Goal: Task Accomplishment & Management: Complete application form

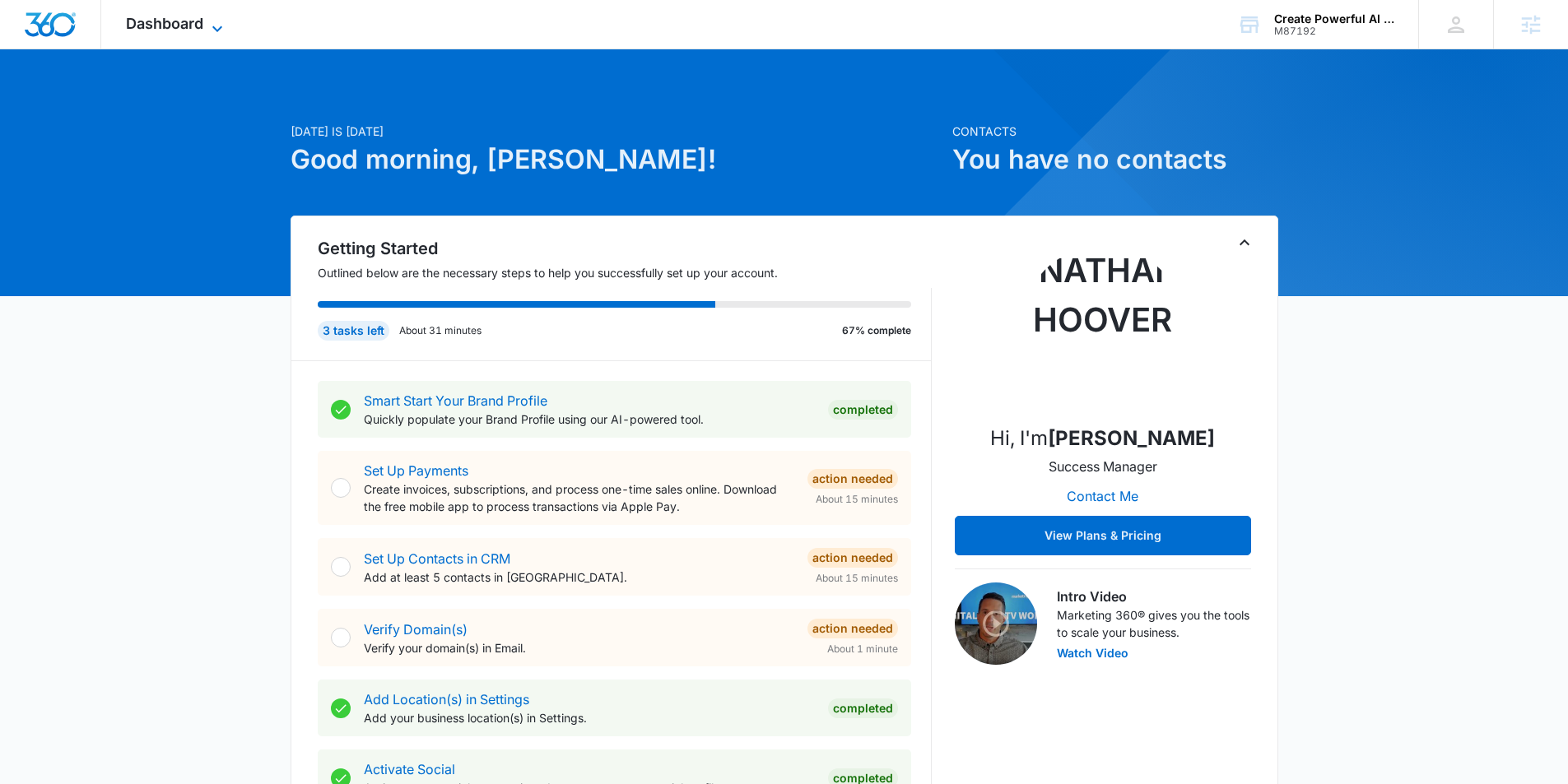
click at [210, 28] on icon at bounding box center [218, 29] width 20 height 20
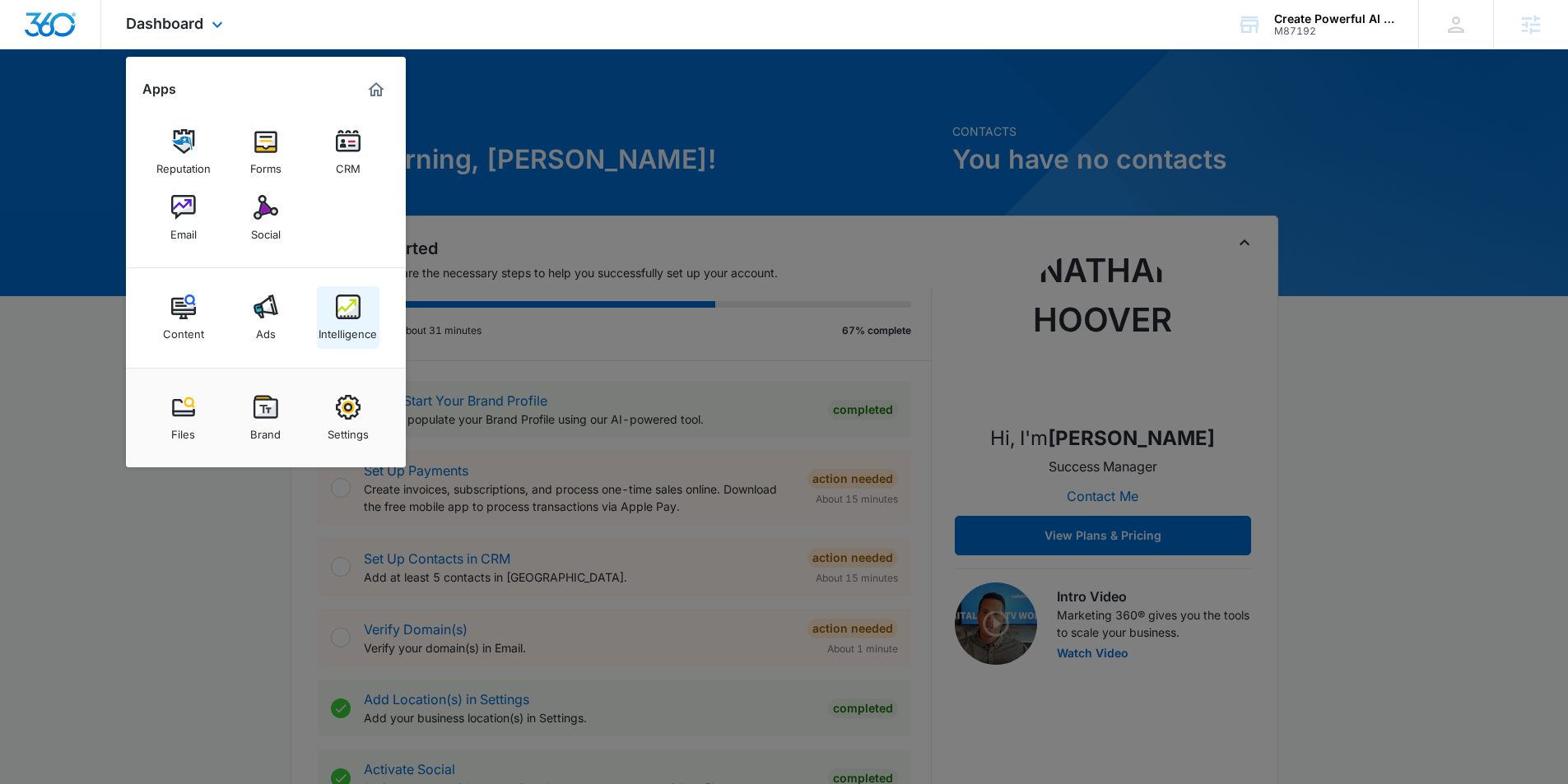
click at [345, 312] on img at bounding box center [348, 307] width 25 height 25
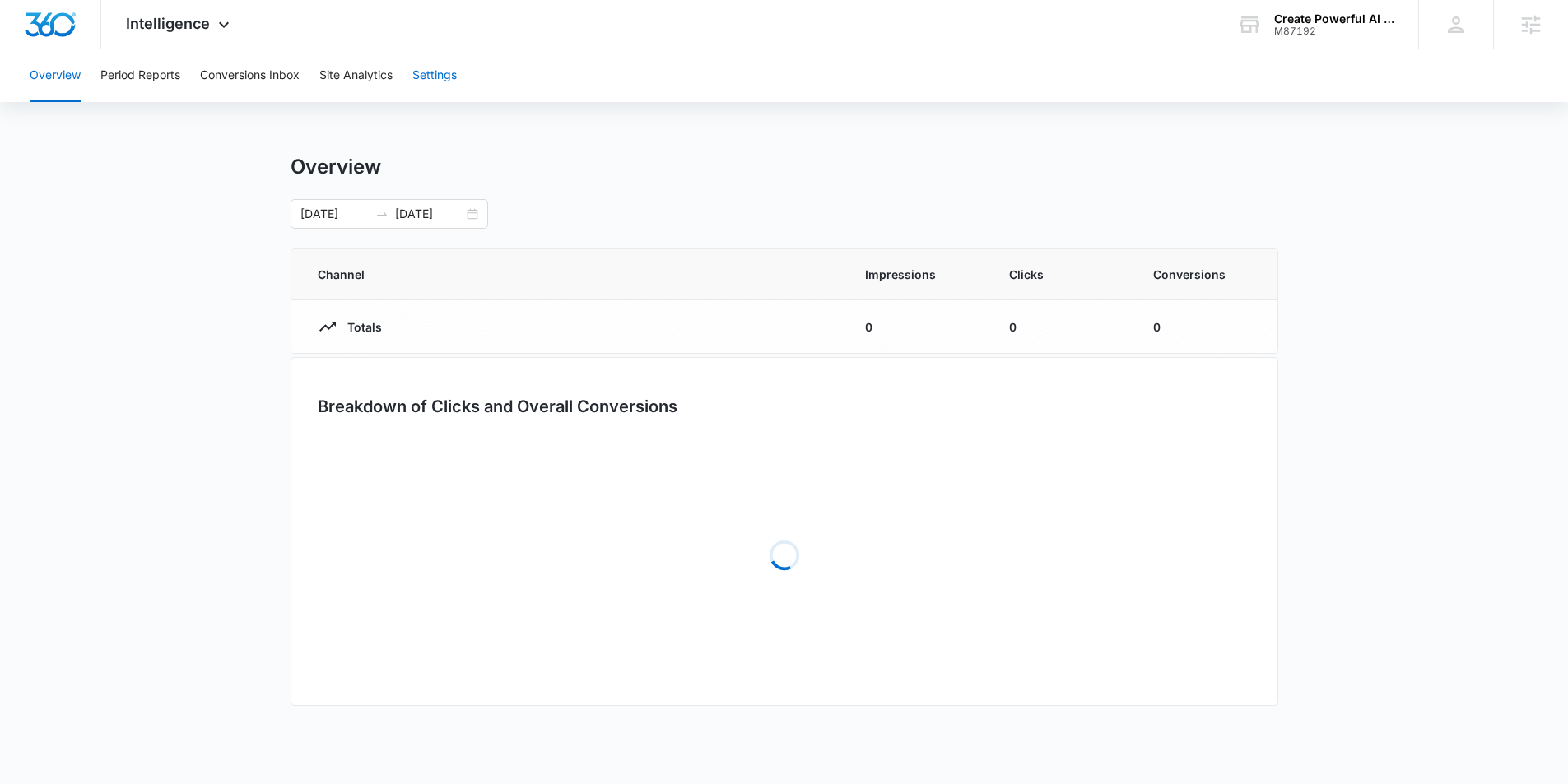
click at [434, 77] on button "Settings" at bounding box center [434, 75] width 44 height 53
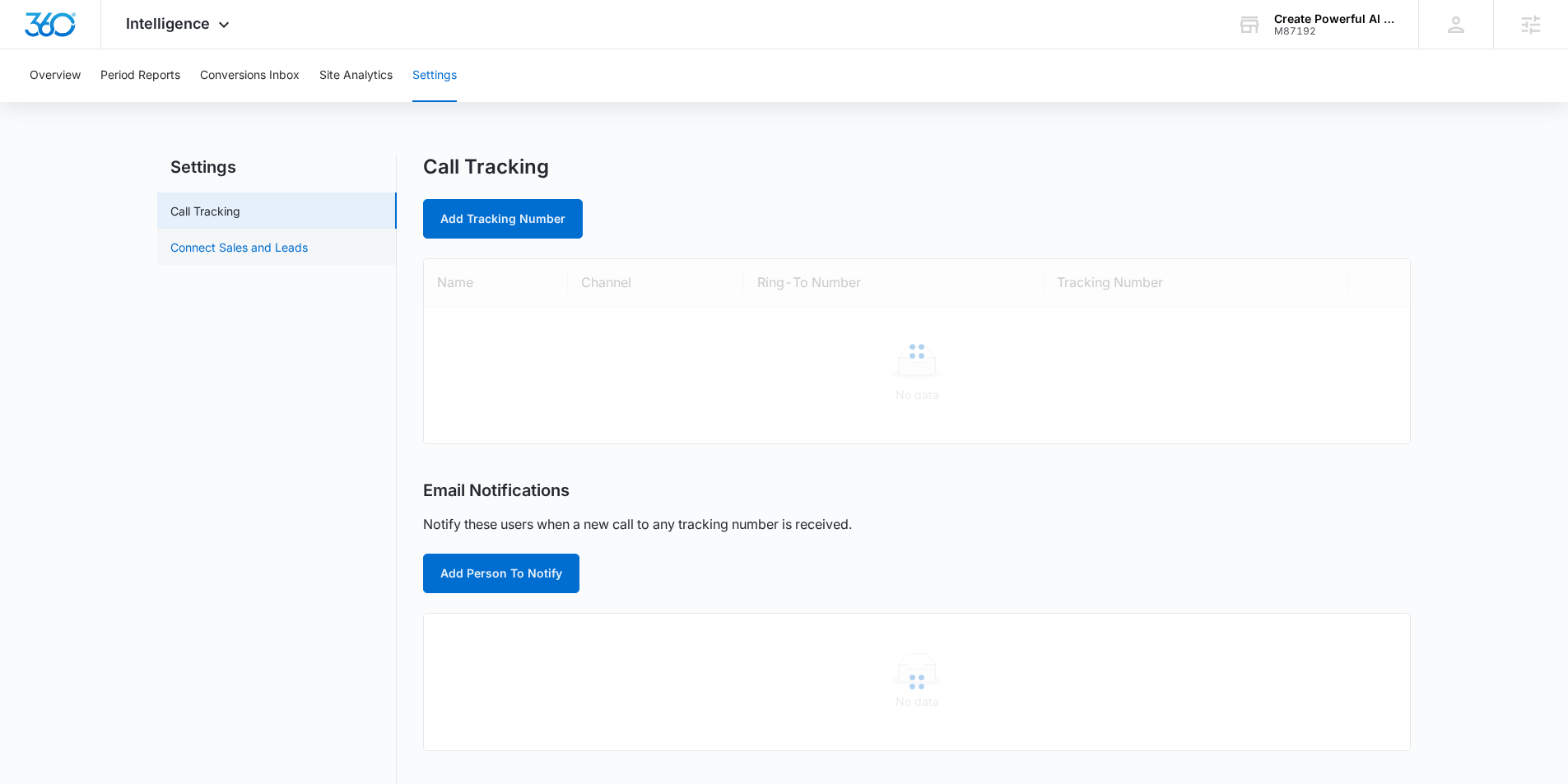
click at [249, 239] on link "Connect Sales and Leads" at bounding box center [239, 247] width 138 height 18
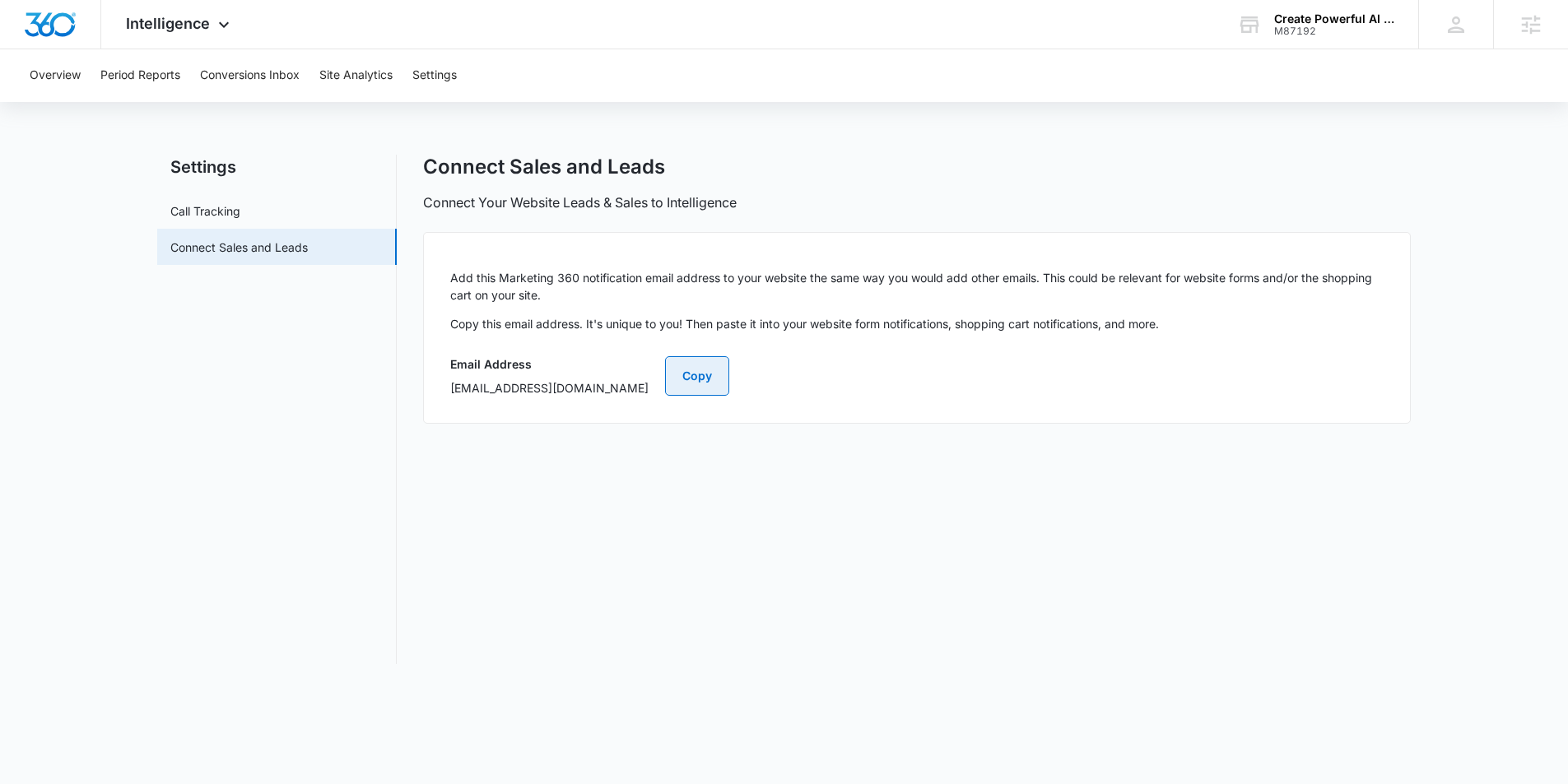
click at [729, 378] on button "Copy" at bounding box center [697, 375] width 64 height 39
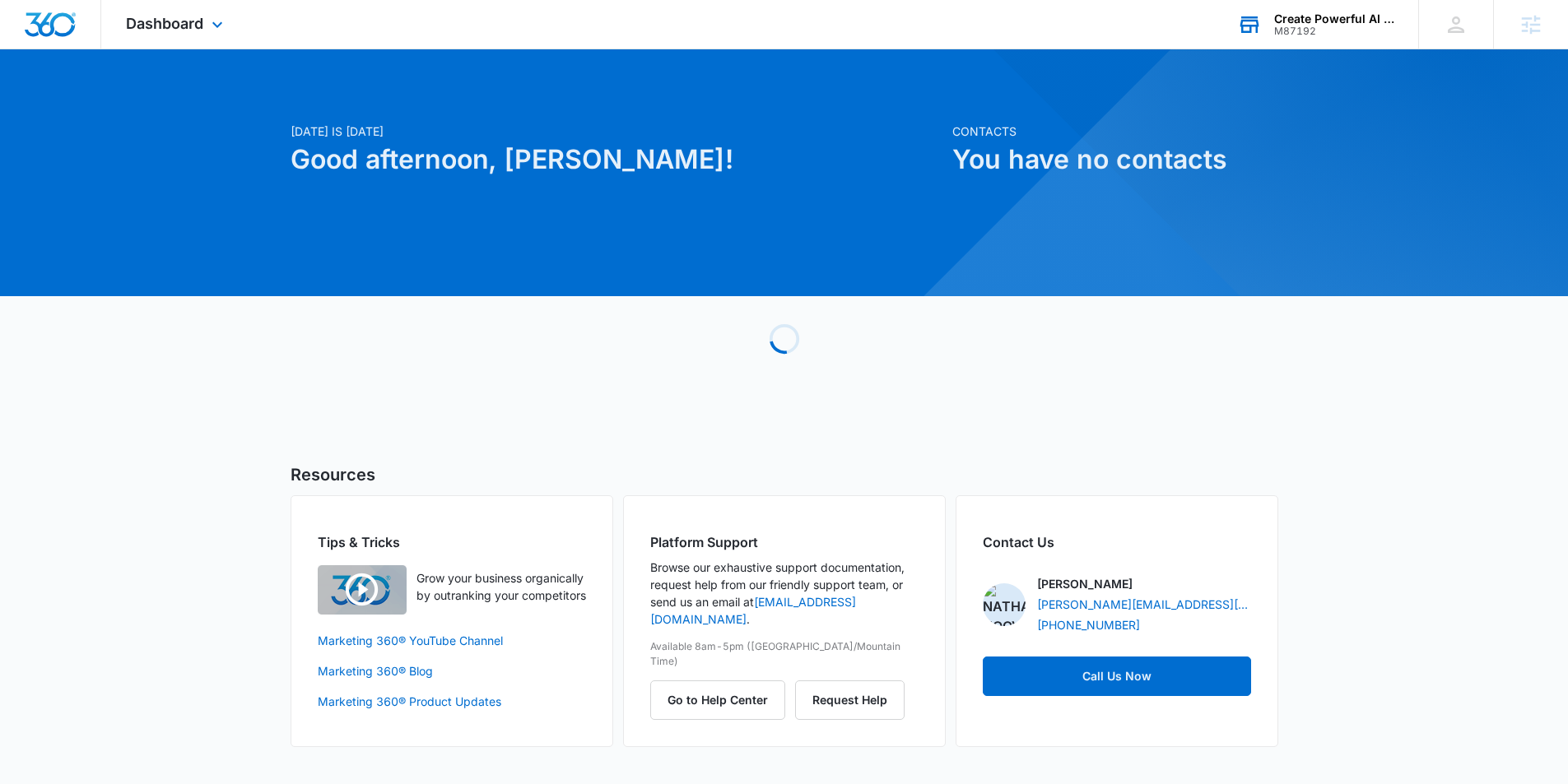
click at [1316, 21] on div "Create Powerful AI Inc." at bounding box center [1334, 19] width 120 height 13
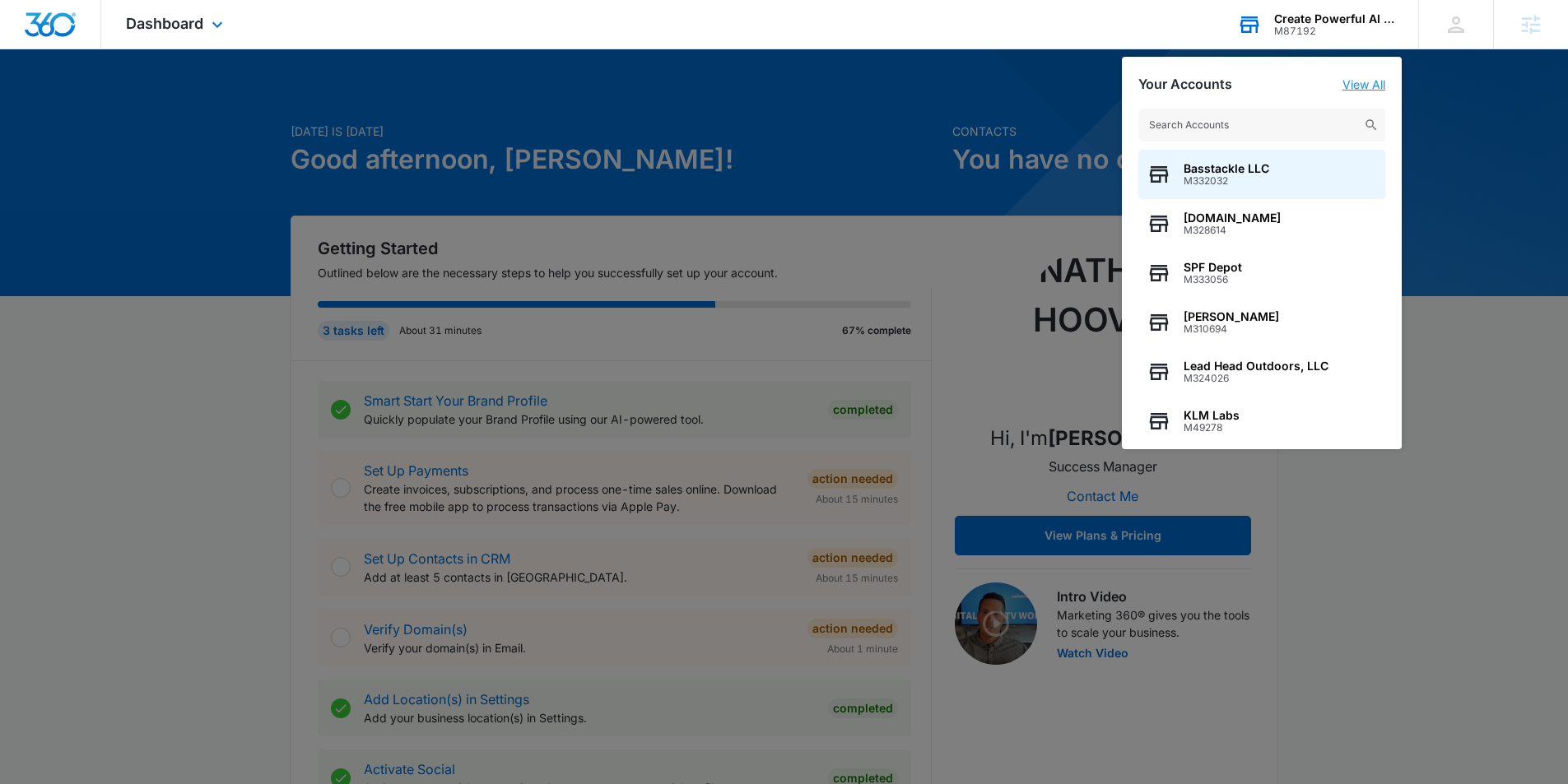
click at [1365, 82] on link "View All" at bounding box center [1363, 84] width 43 height 14
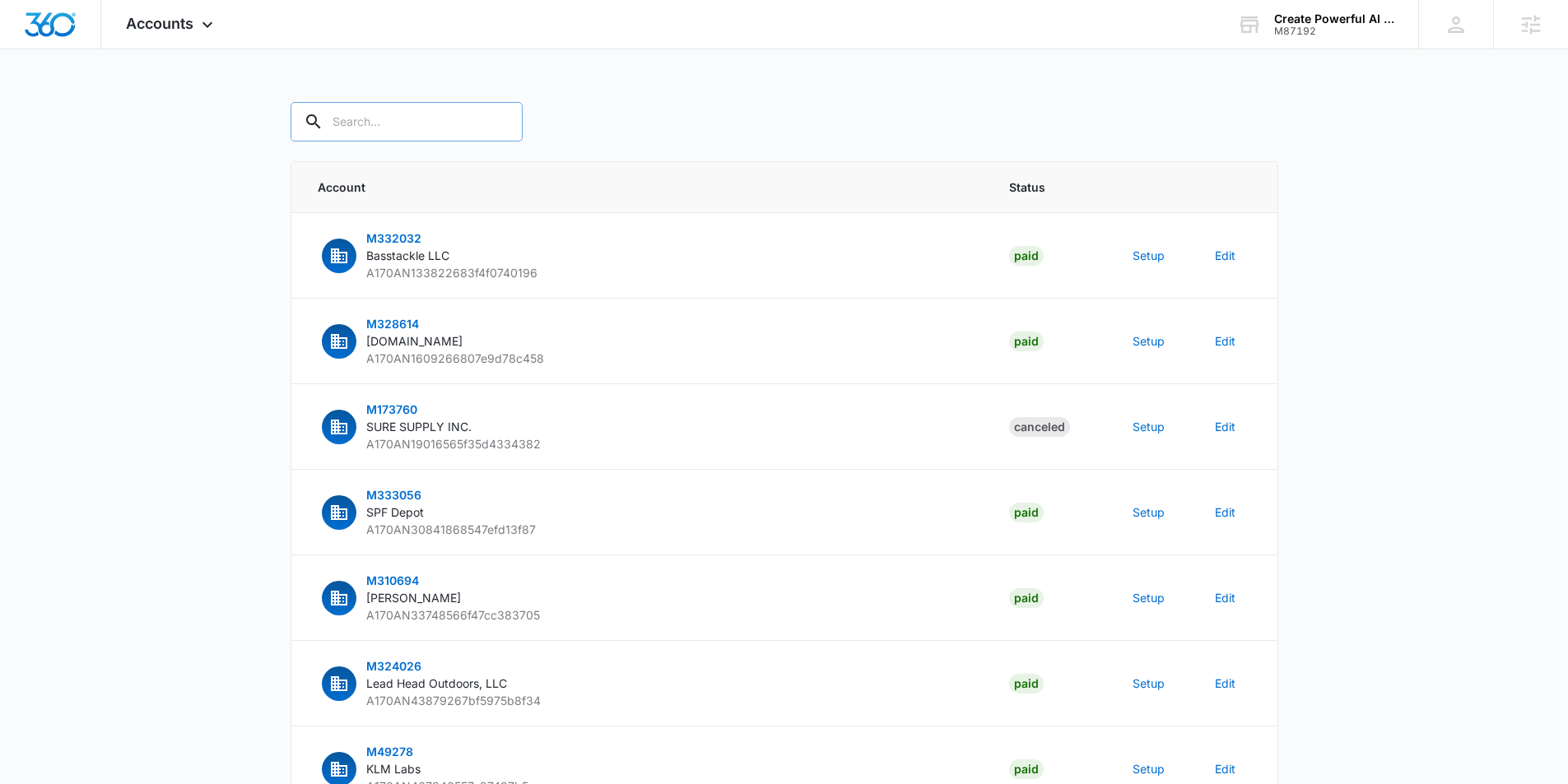
click at [426, 131] on input "text" at bounding box center [406, 121] width 232 height 39
paste input "M87192"
type input "M87192"
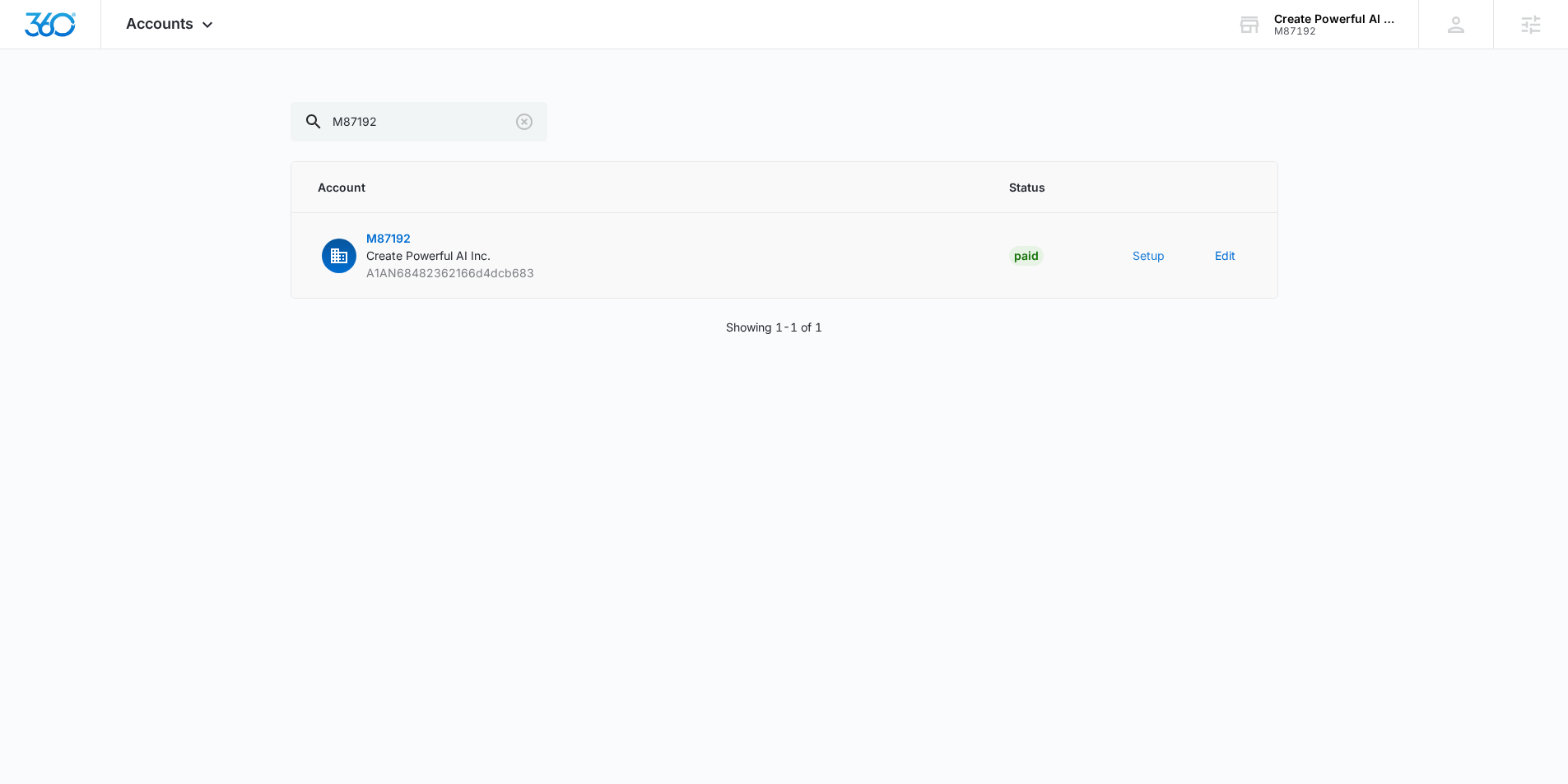
click at [1152, 254] on button "Setup" at bounding box center [1148, 255] width 32 height 18
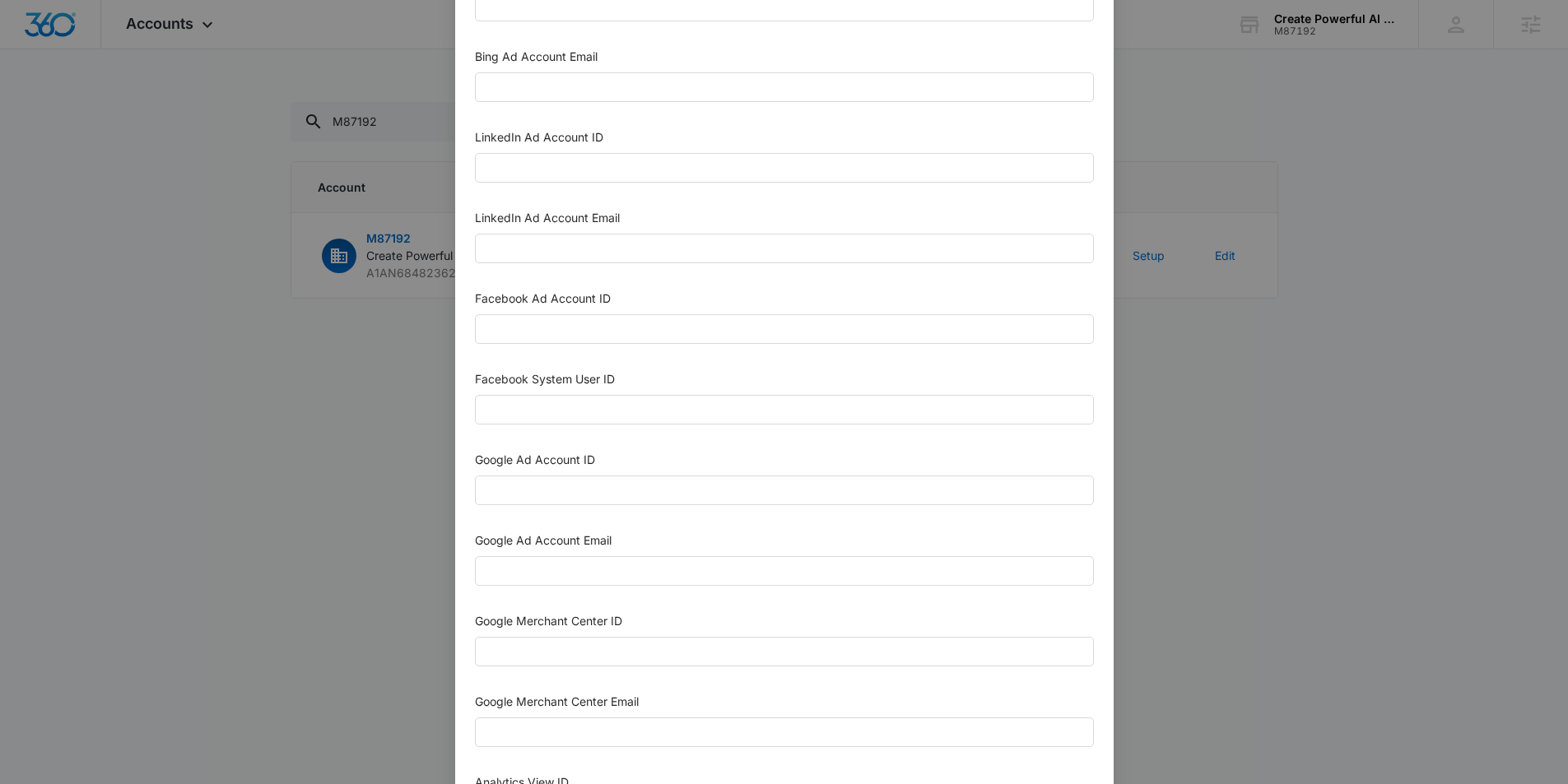
scroll to position [120, 0]
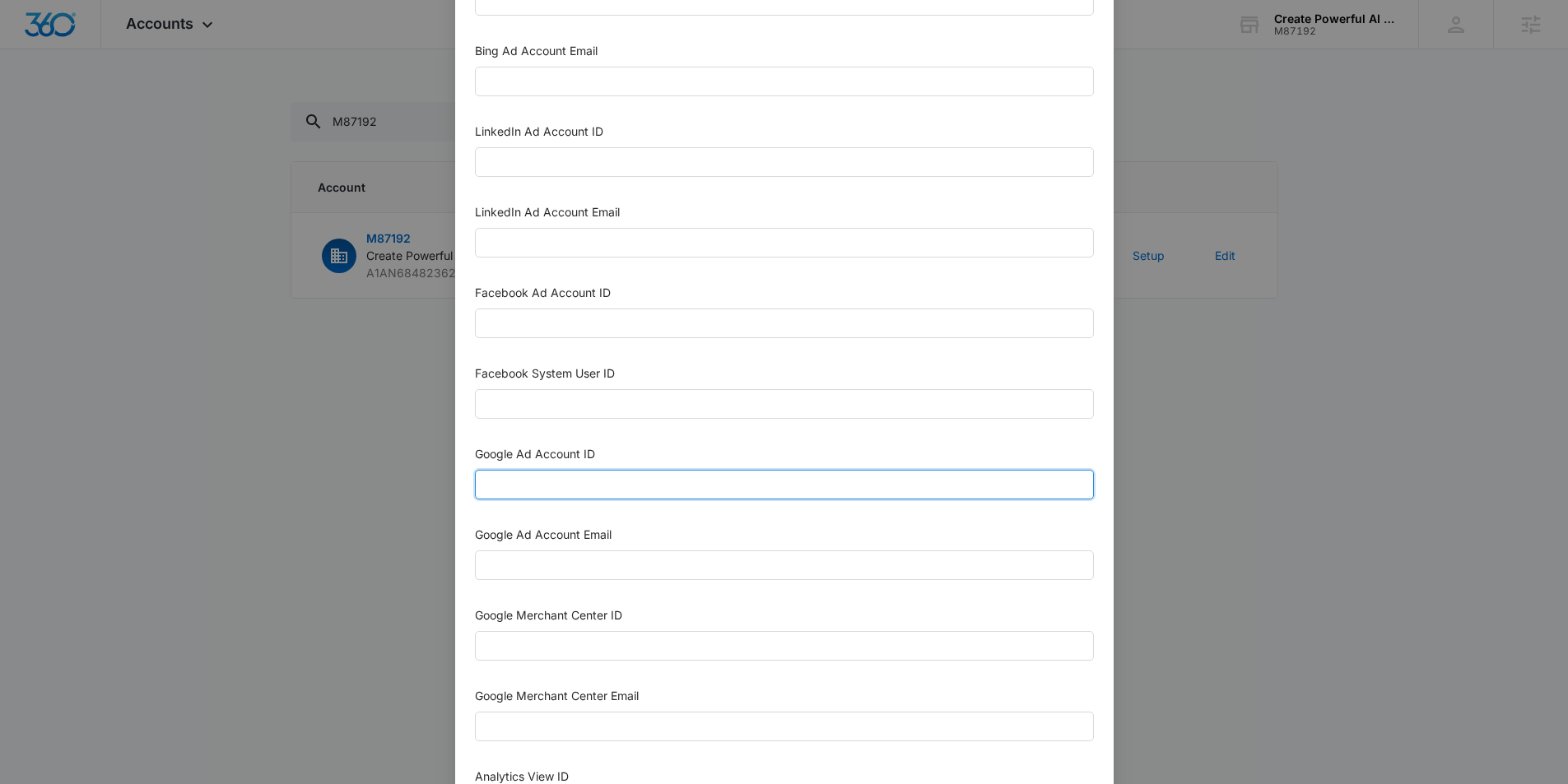
click at [498, 480] on input "Google Ad Account ID" at bounding box center [784, 485] width 619 height 30
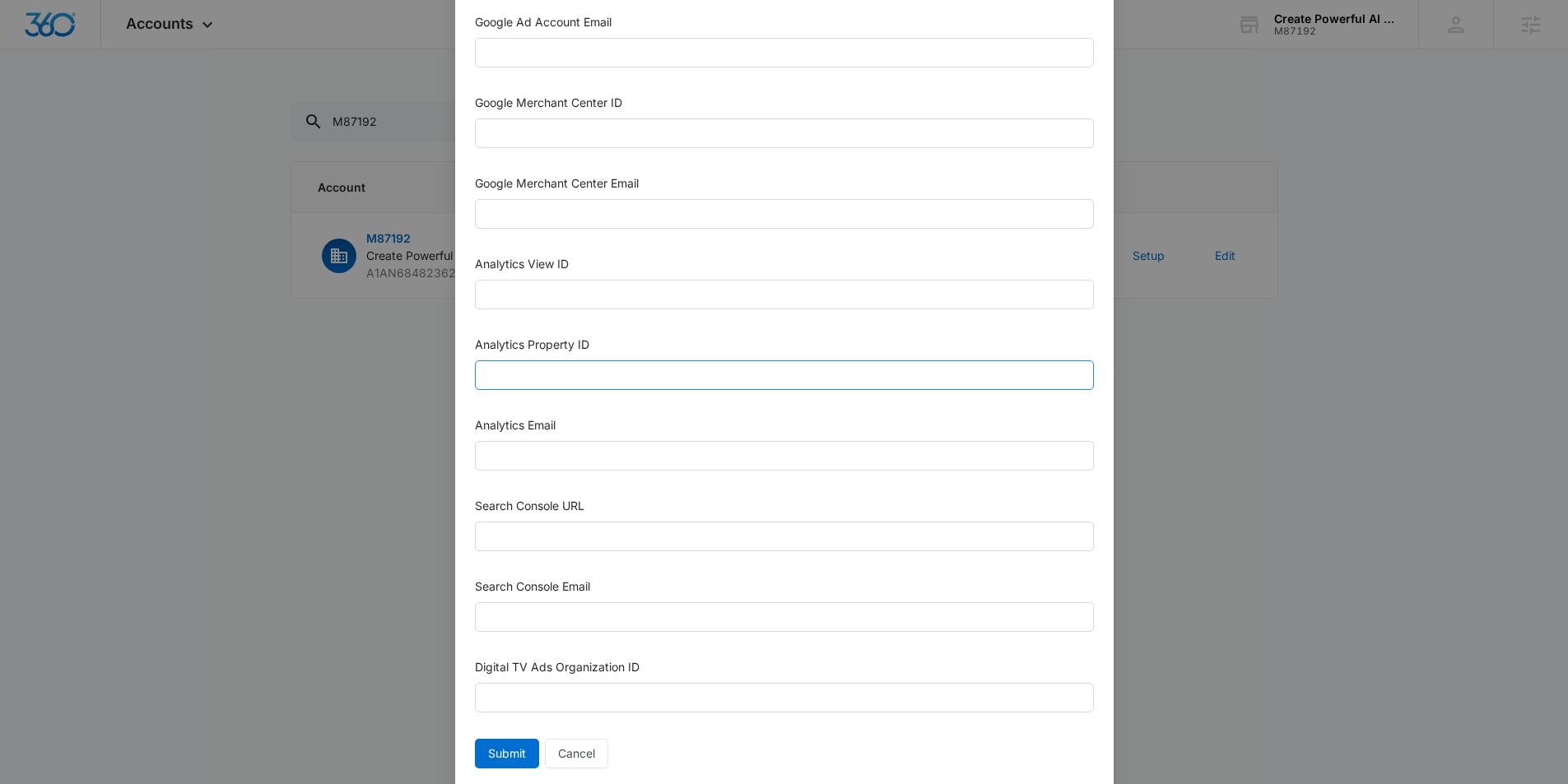
scroll to position [638, 0]
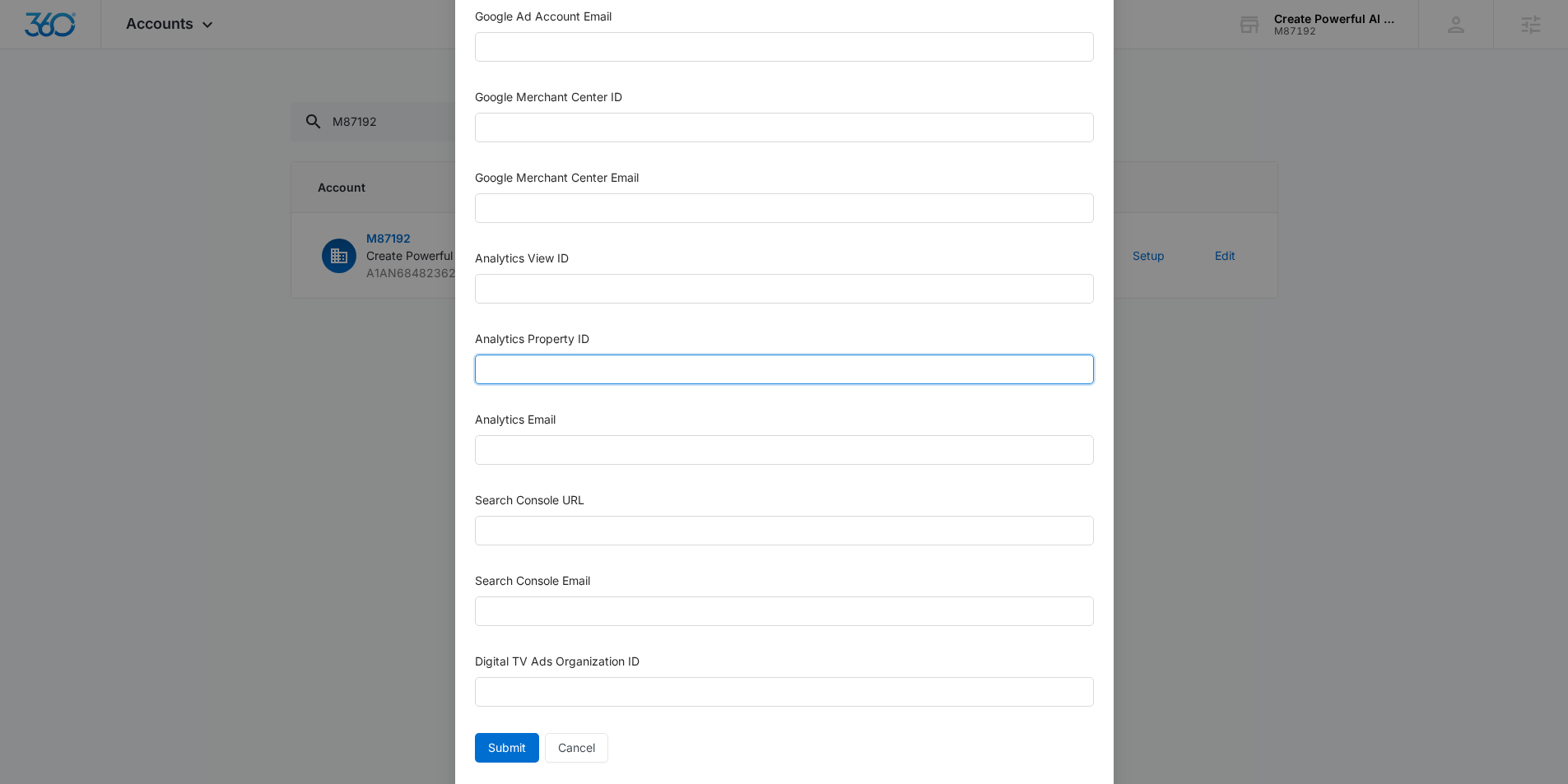
click at [489, 354] on input "Analytics Property ID" at bounding box center [784, 369] width 619 height 30
paste input "504691919"
click at [507, 365] on input "504691919" at bounding box center [784, 369] width 619 height 30
type input "504691919"
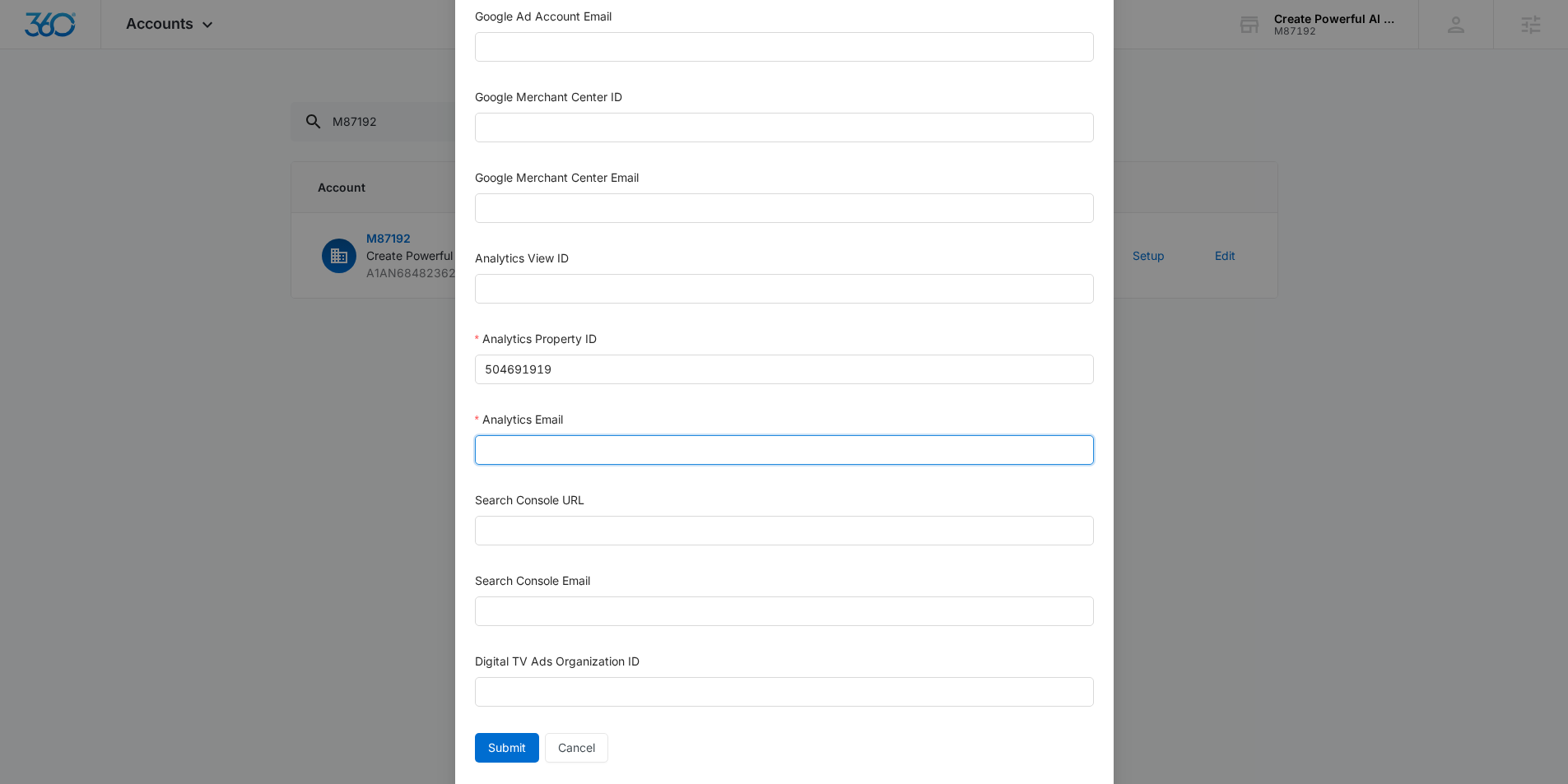
click at [552, 455] on input "Analytics Email" at bounding box center [784, 450] width 619 height 30
type input "m360+accounts1025@madwiremedia.com"
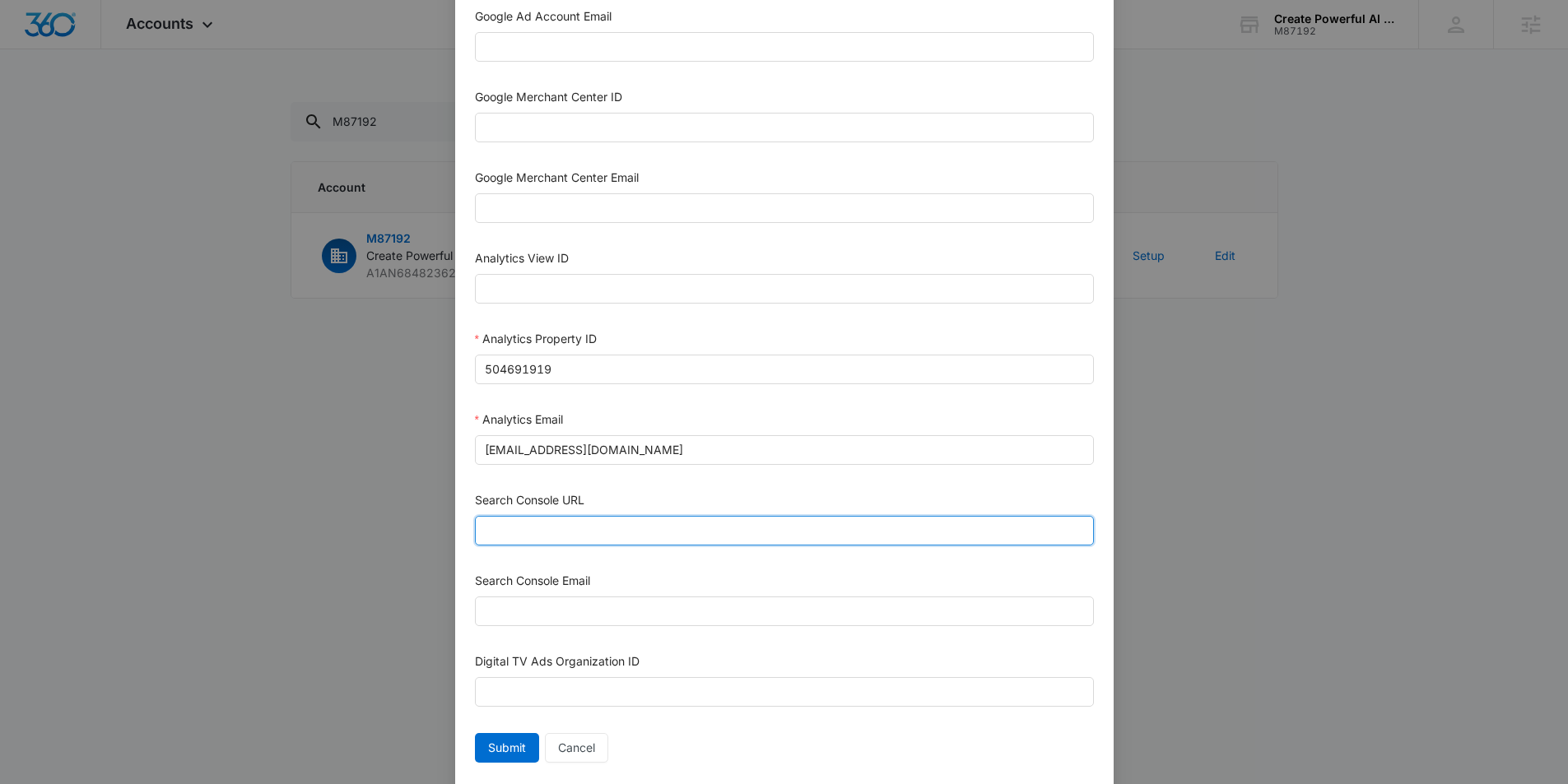
click at [547, 530] on input "Search Console URL" at bounding box center [784, 530] width 619 height 30
paste input "https://createpowerfulai.com/"
type input "https://createpowerfulai.com/"
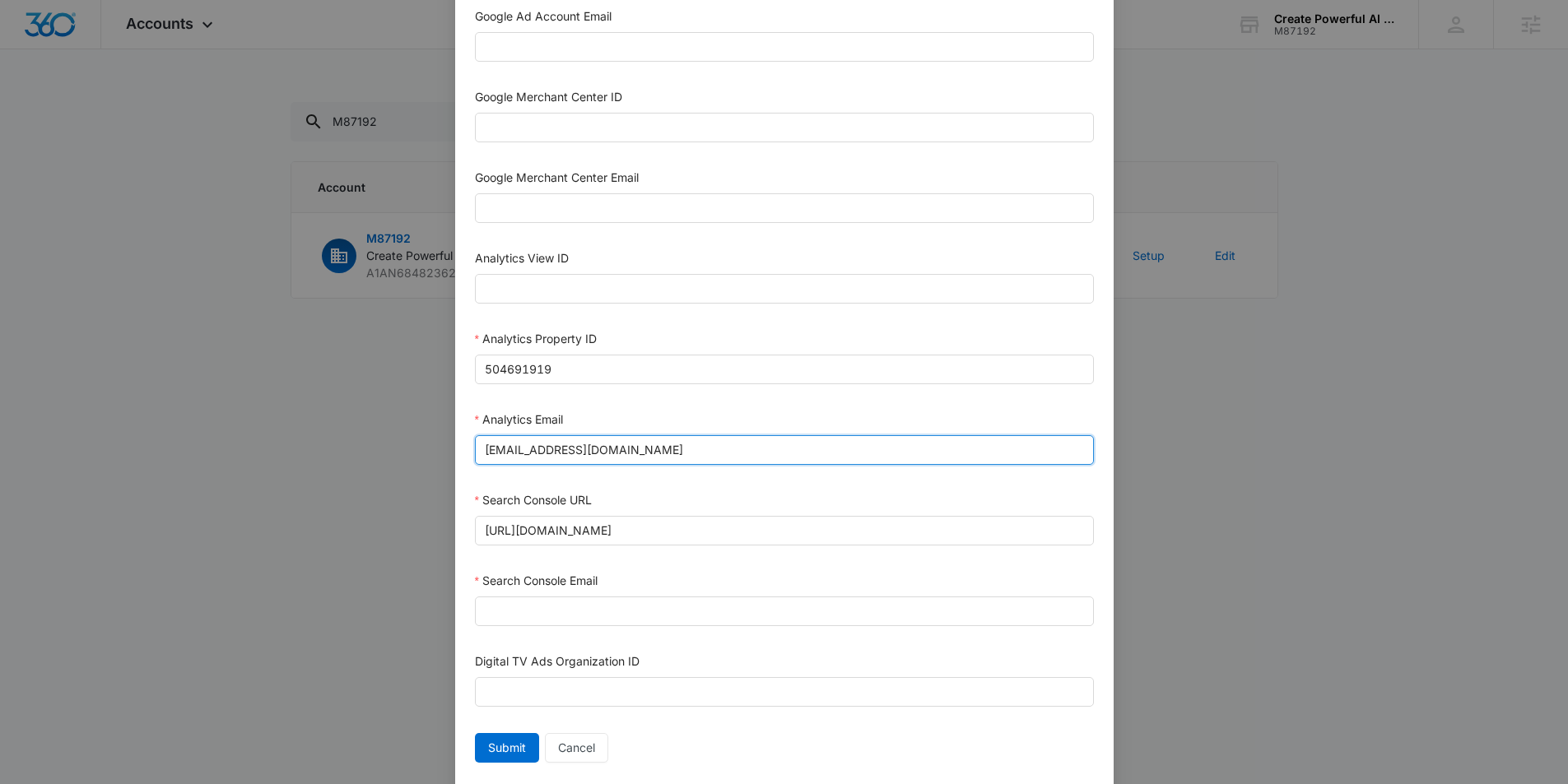
click at [595, 461] on input "m360+accounts1025@madwiremedia.com" at bounding box center [784, 450] width 619 height 30
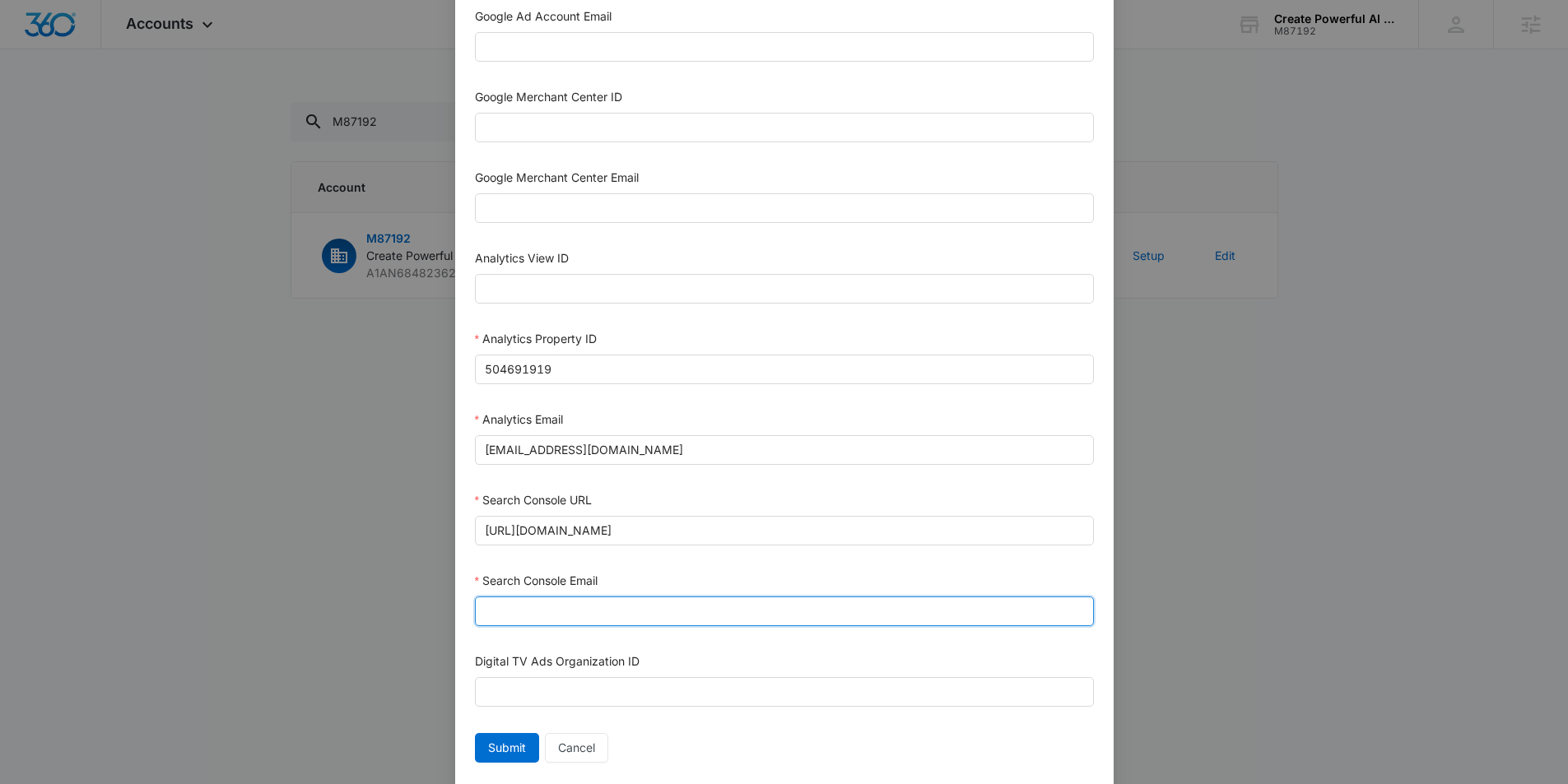
click at [520, 606] on input "Search Console Email" at bounding box center [784, 611] width 619 height 30
paste input "m360+accounts1025@madwiremedia.com"
type input "m360+accounts1025@madwiremedia.com"
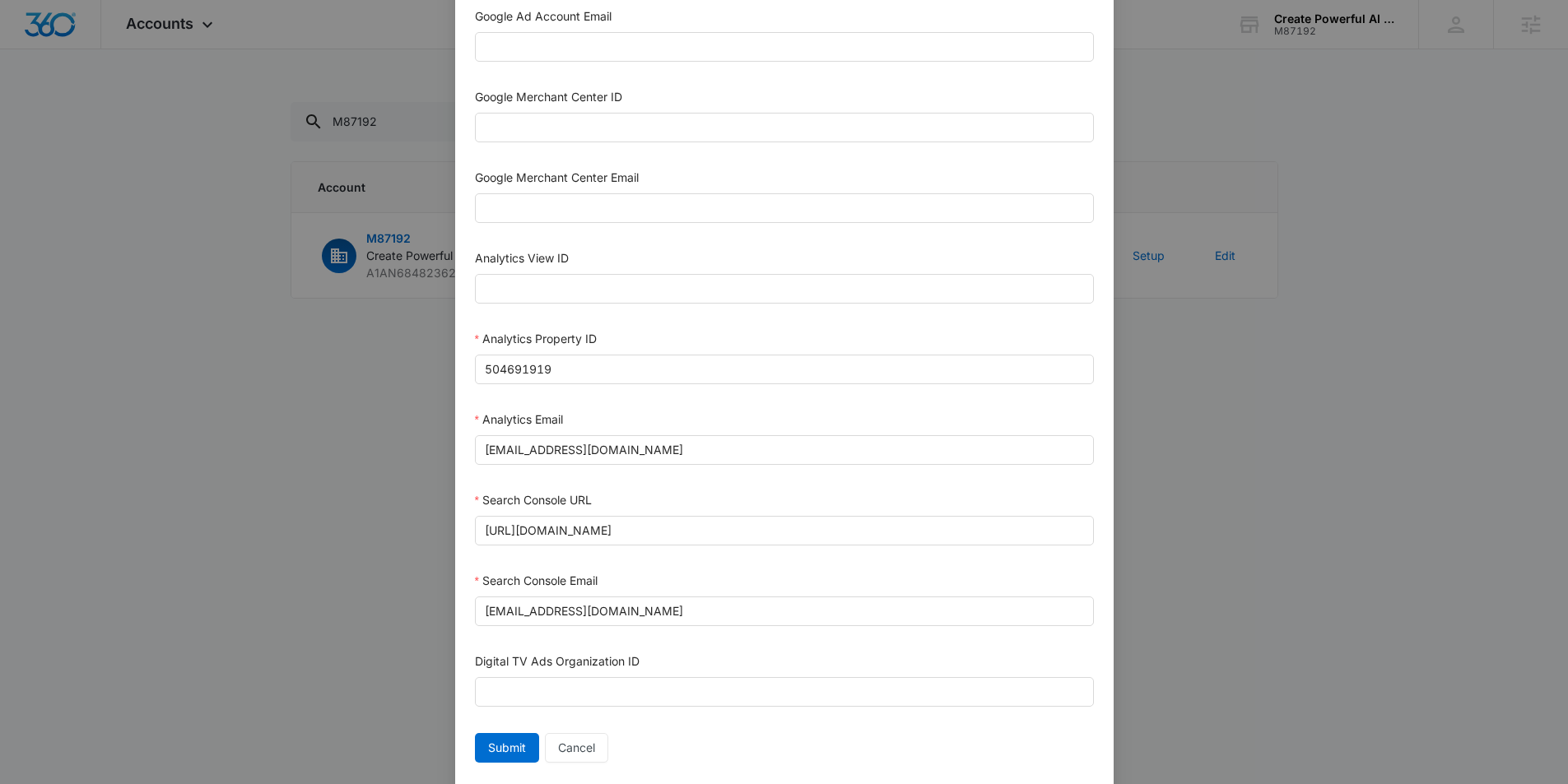
click at [916, 751] on div "Submit Cancel" at bounding box center [784, 748] width 619 height 30
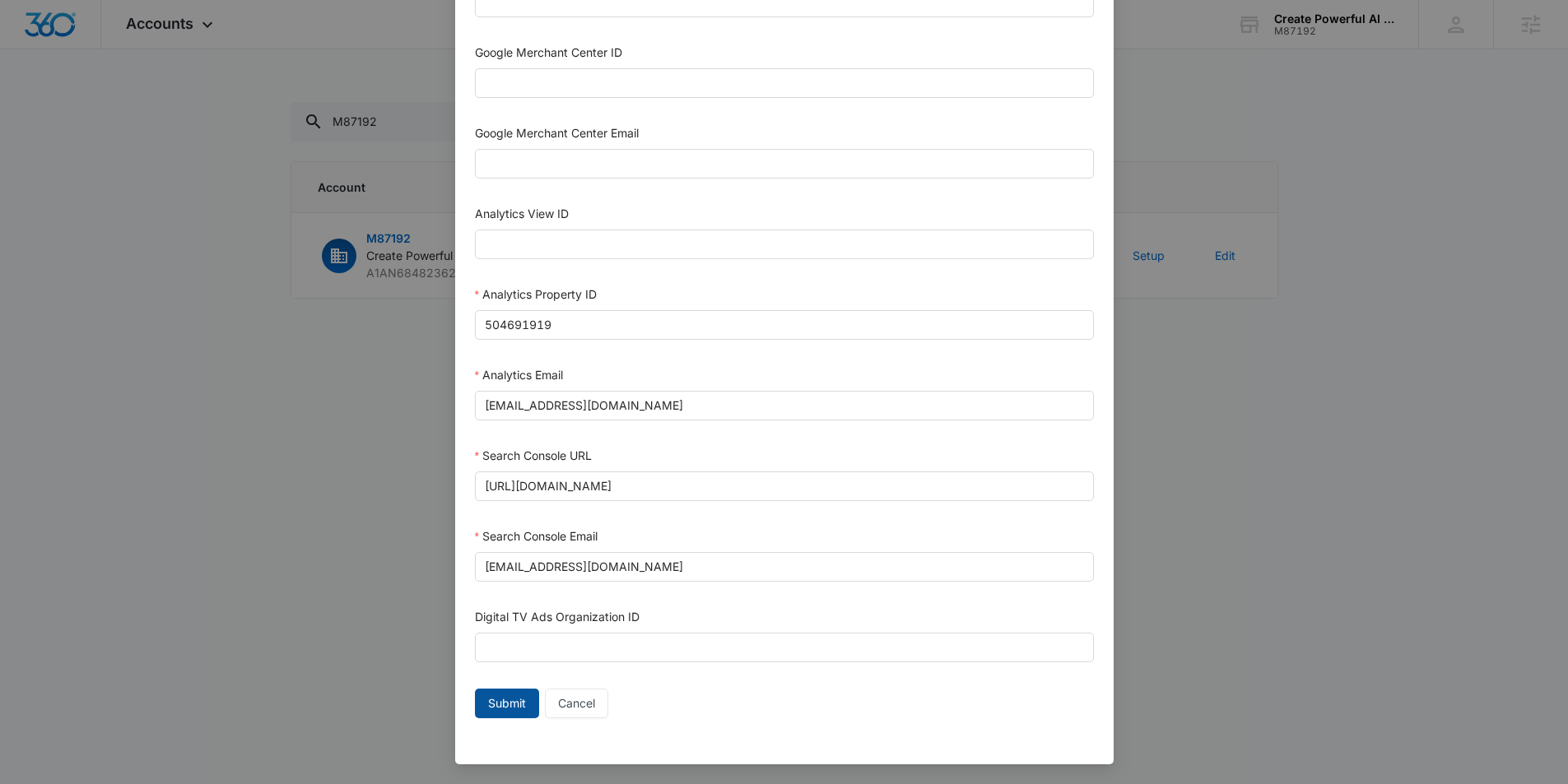
click at [515, 694] on span "Submit" at bounding box center [507, 703] width 38 height 18
